Goal: Transaction & Acquisition: Purchase product/service

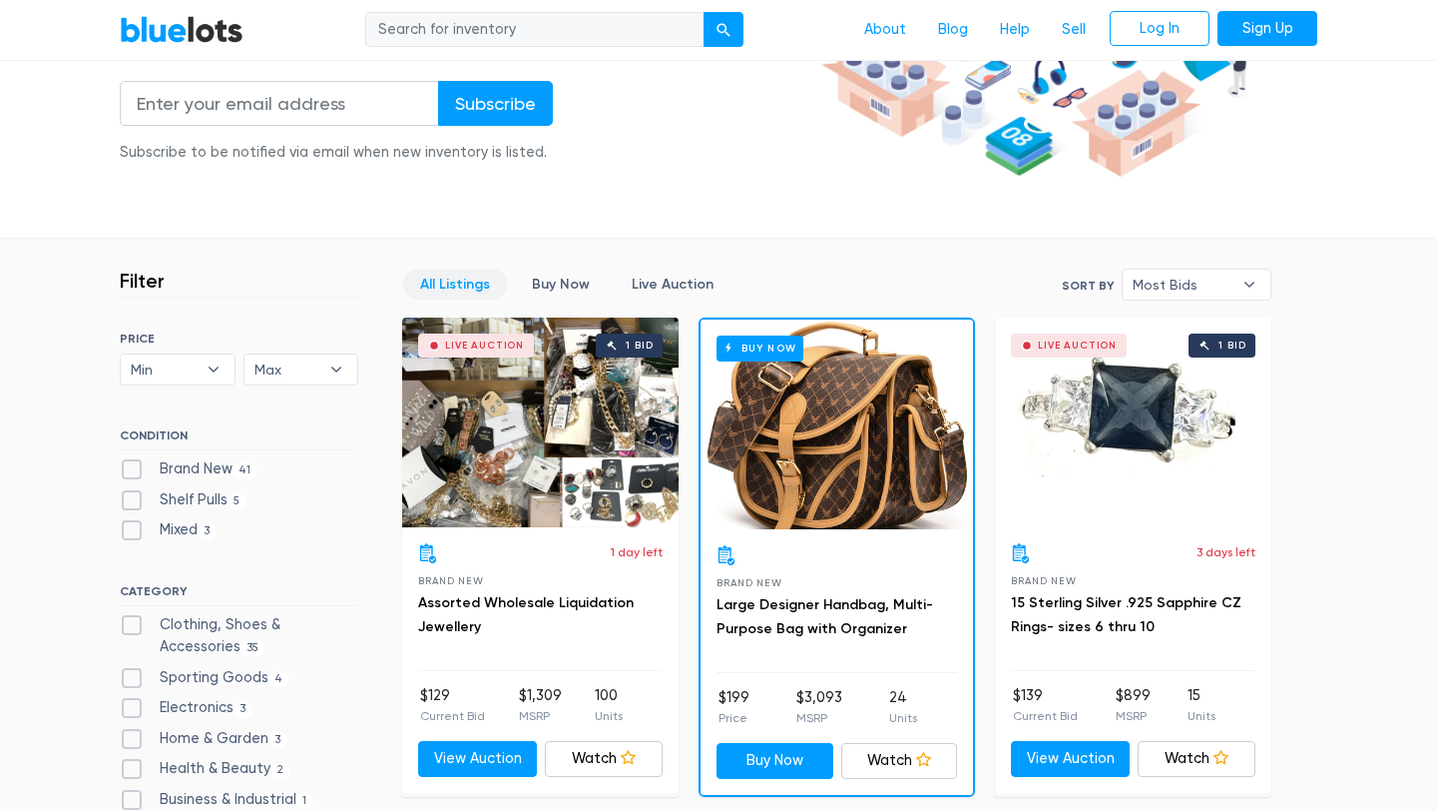
scroll to position [439, 0]
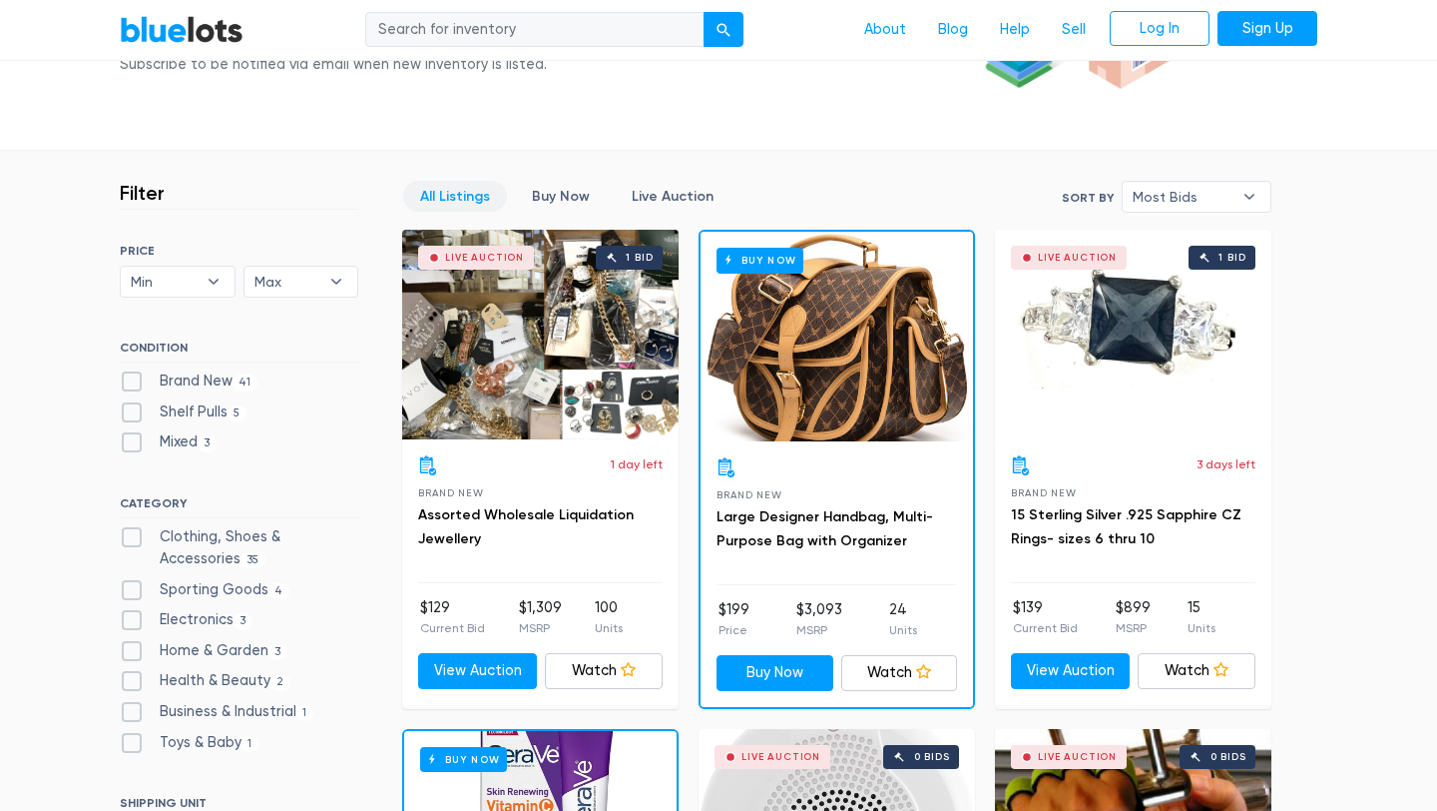
click at [138, 538] on label "Clothing, Shoes & Accessories 35" at bounding box center [239, 547] width 239 height 43
click at [133, 538] on Accessories"] "Clothing, Shoes & Accessories 35" at bounding box center [126, 532] width 13 height 13
checkbox Accessories"] "true"
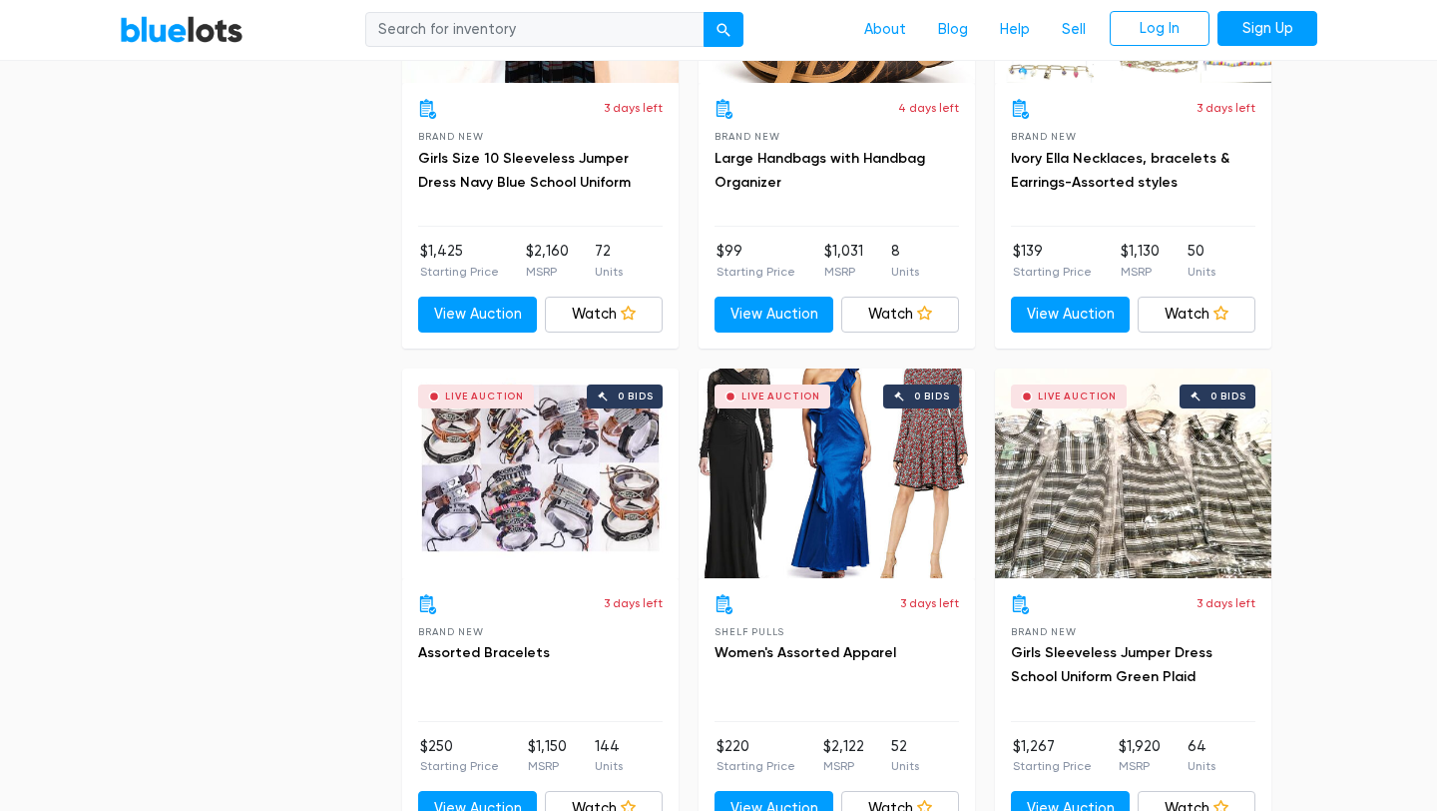
scroll to position [3336, 0]
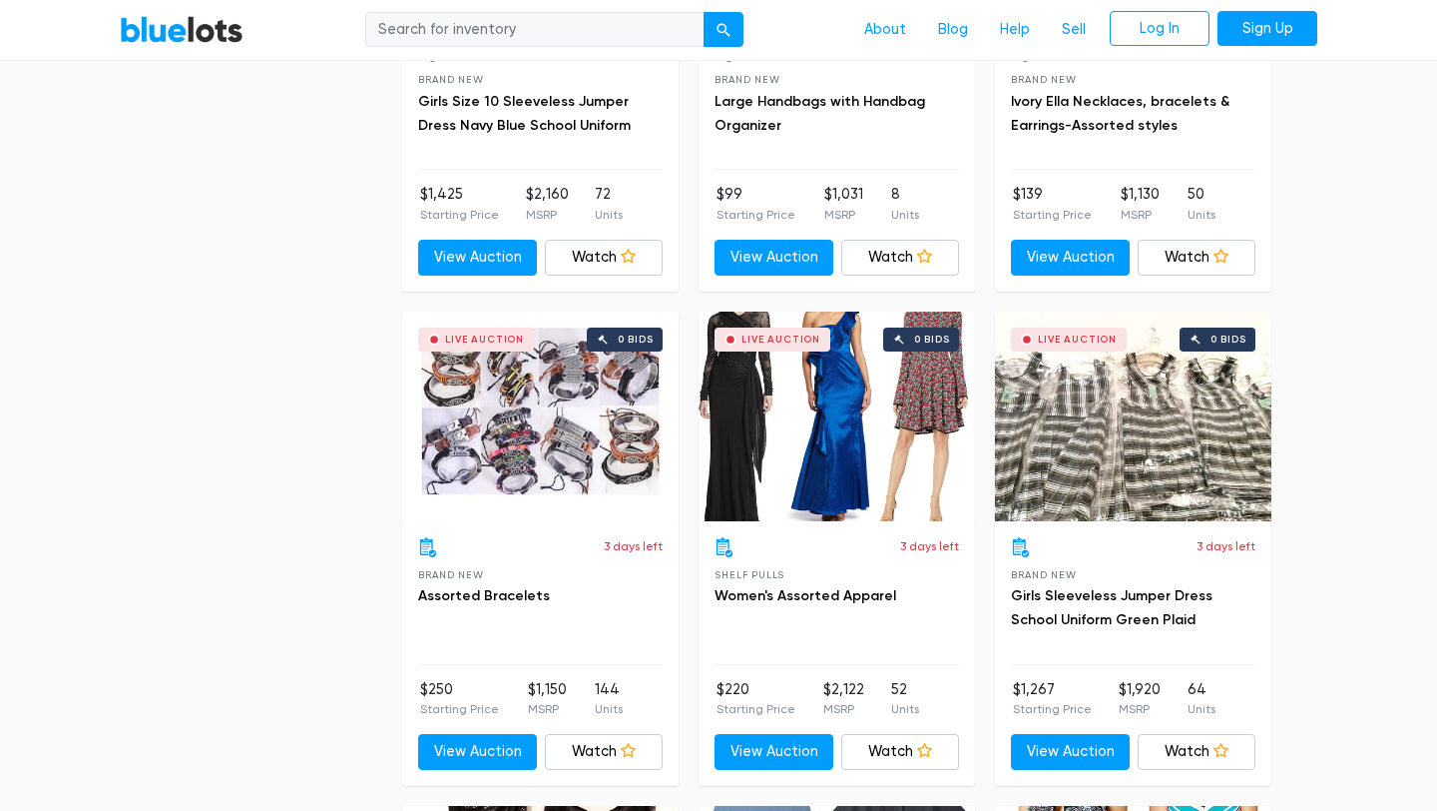
click at [901, 467] on div "Live Auction 0 bids" at bounding box center [837, 416] width 277 height 210
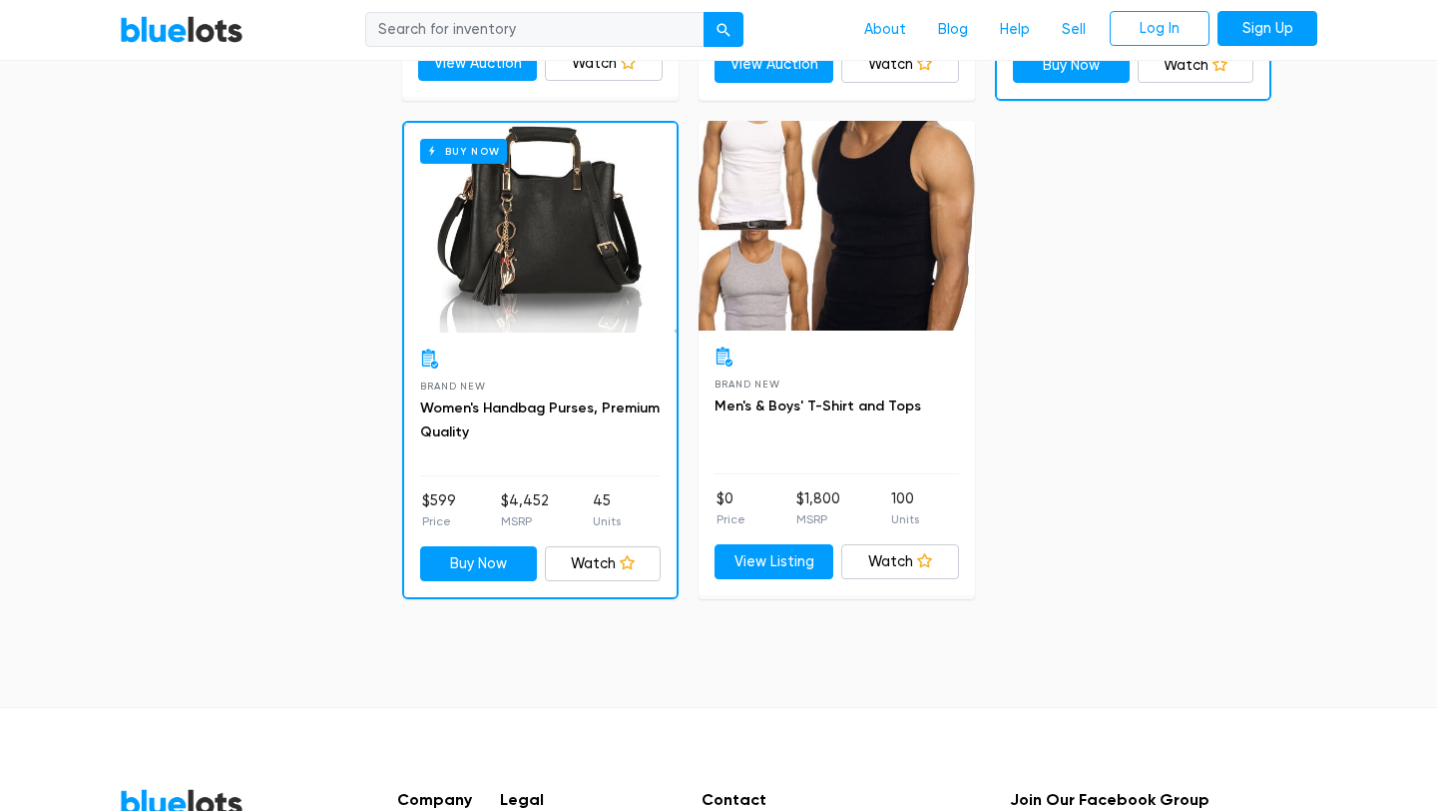
scroll to position [7000, 0]
